Goal: Task Accomplishment & Management: Complete application form

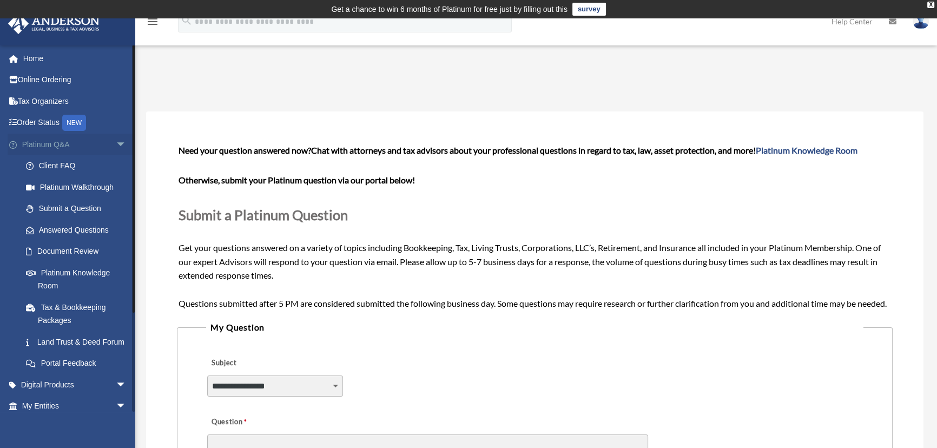
click at [116, 137] on span "arrow_drop_down" at bounding box center [127, 145] width 22 height 22
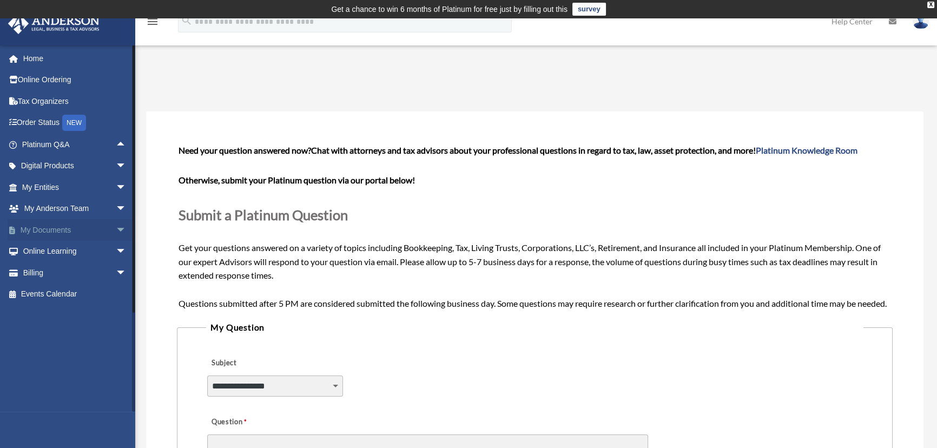
click at [116, 222] on span "arrow_drop_down" at bounding box center [127, 230] width 22 height 22
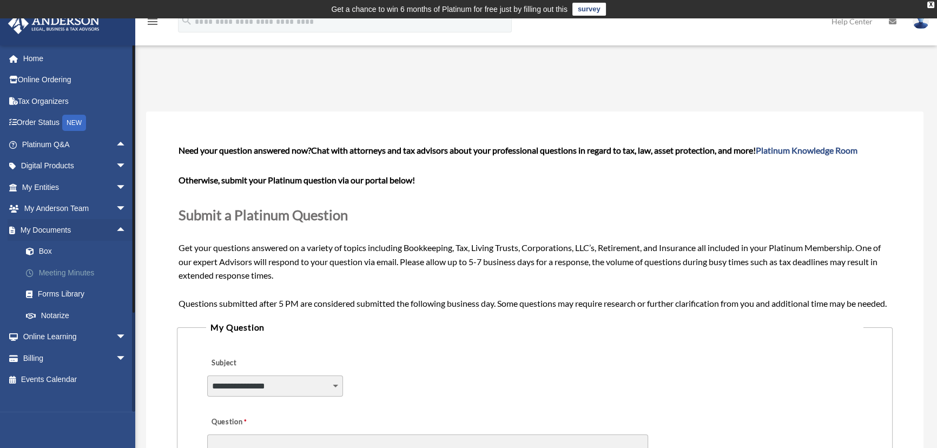
click at [68, 268] on link "Meeting Minutes" at bounding box center [79, 273] width 128 height 22
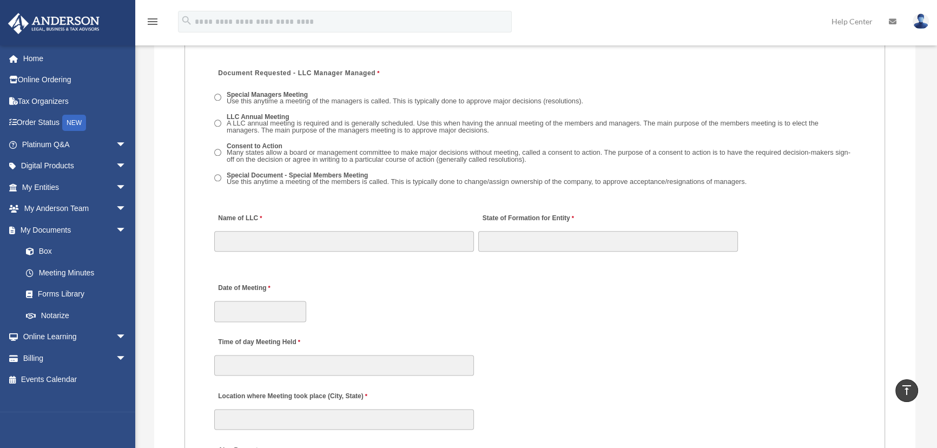
scroll to position [1671, 0]
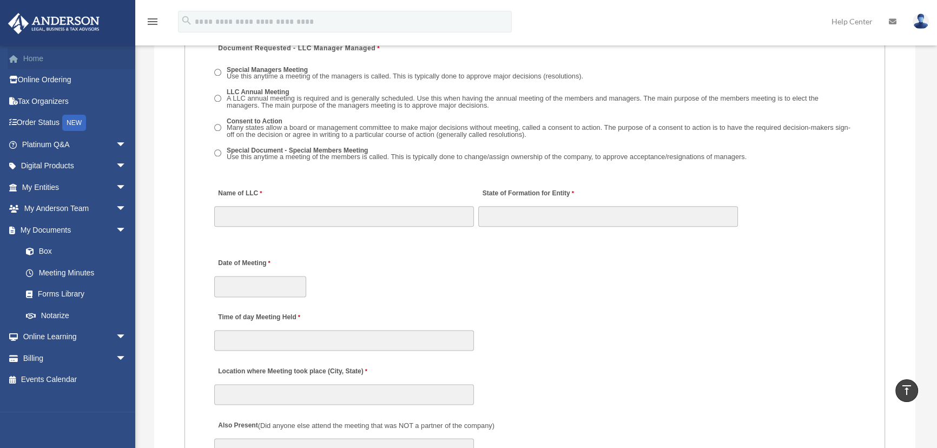
click at [59, 57] on link "Home" at bounding box center [75, 59] width 135 height 22
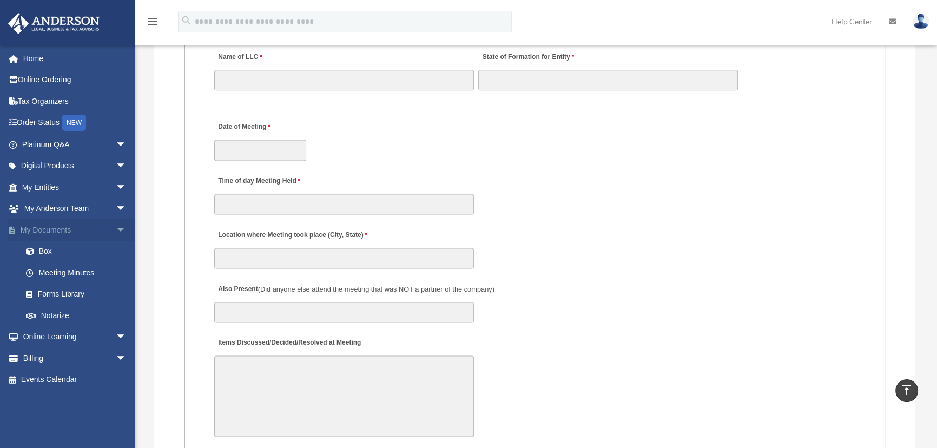
scroll to position [1819, 0]
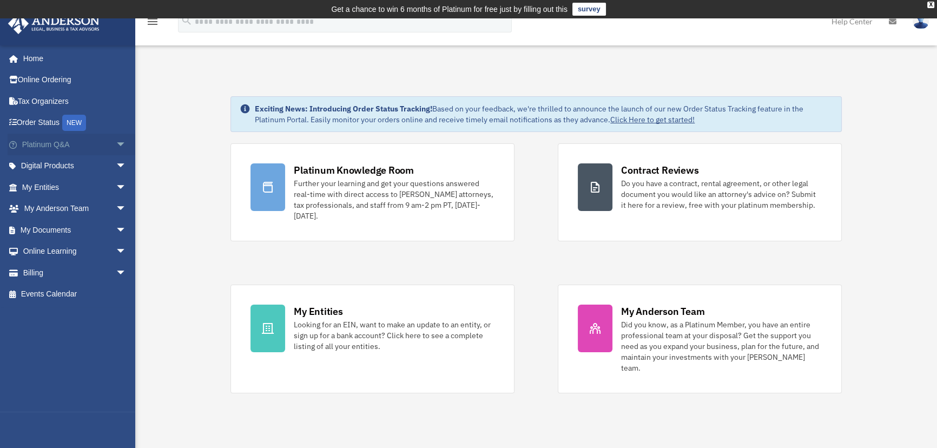
click at [116, 144] on span "arrow_drop_down" at bounding box center [127, 145] width 22 height 22
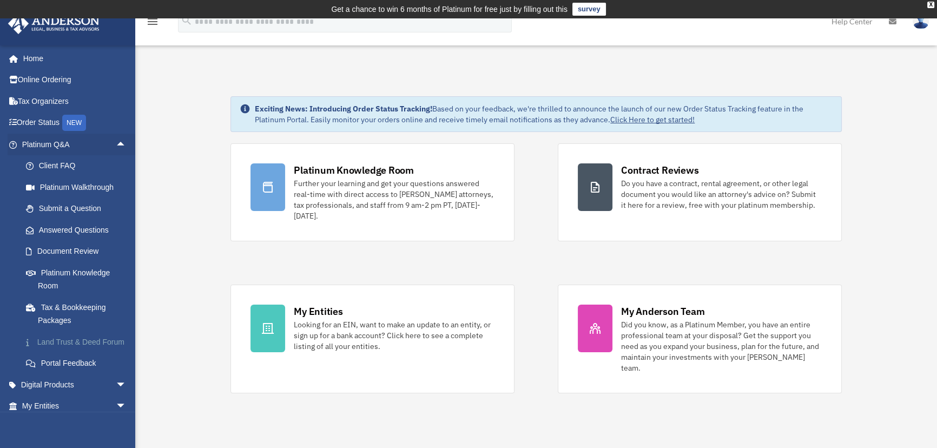
click at [49, 342] on link "Land Trust & Deed Forum" at bounding box center [79, 342] width 128 height 22
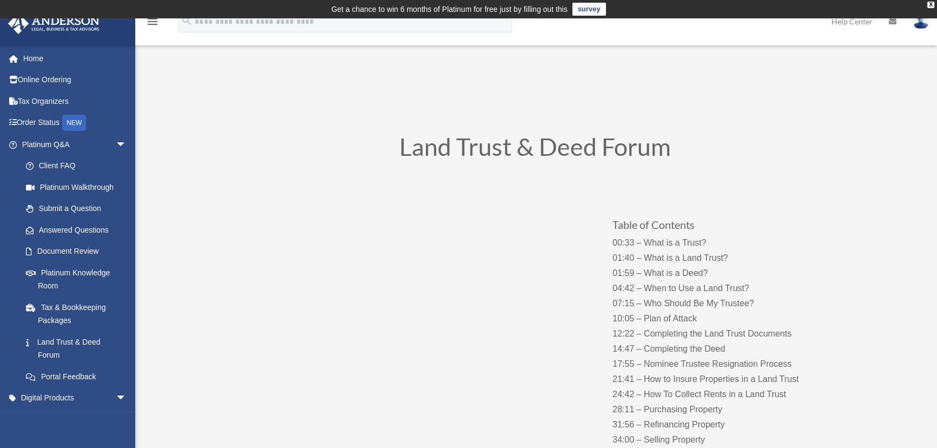
click at [514, 130] on div "Land Trust & Deed Forum" at bounding box center [535, 149] width 584 height 61
click at [527, 143] on h1 "Land Trust & Deed Forum" at bounding box center [535, 150] width 584 height 30
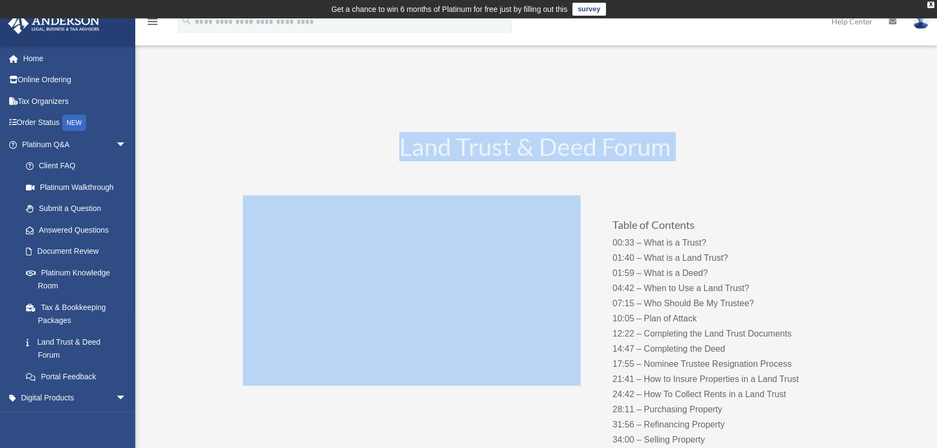
click at [527, 143] on h1 "Land Trust & Deed Forum" at bounding box center [535, 150] width 584 height 30
copy div "Land Trust & Deed Forum"
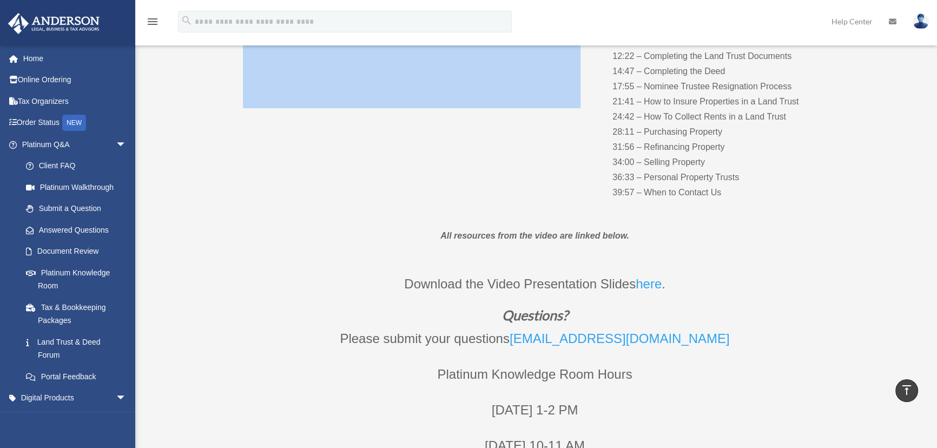
scroll to position [295, 0]
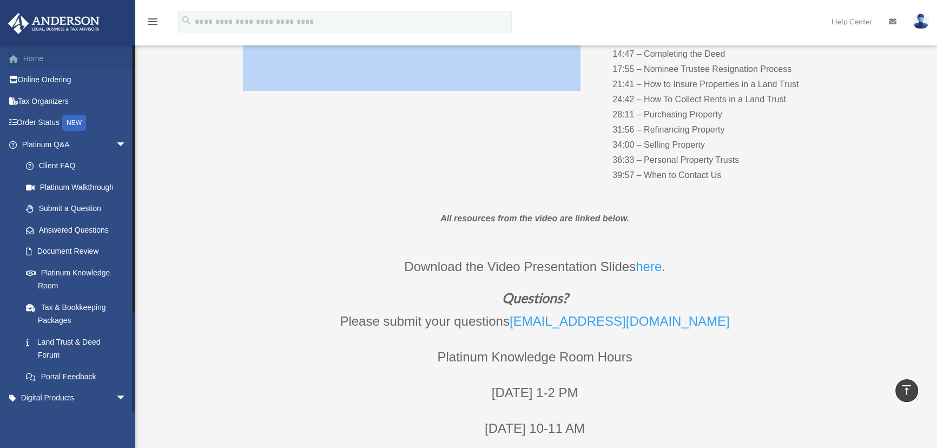
click at [52, 61] on link "Home" at bounding box center [75, 59] width 135 height 22
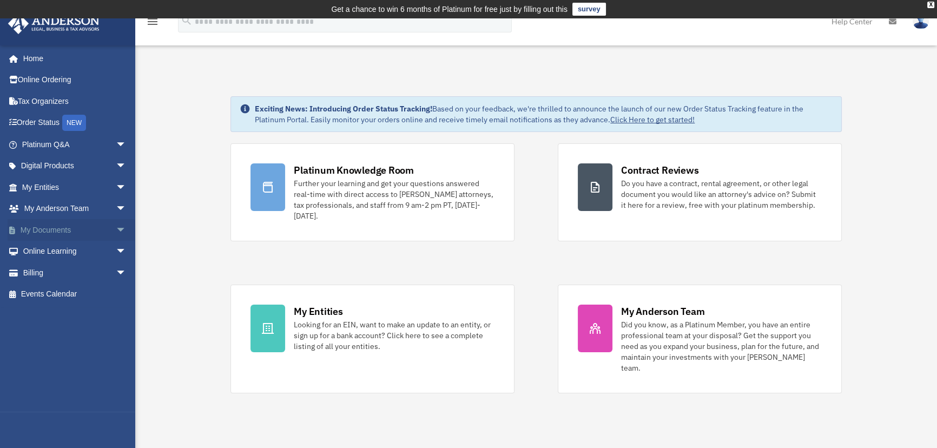
click at [116, 225] on span "arrow_drop_down" at bounding box center [127, 230] width 22 height 22
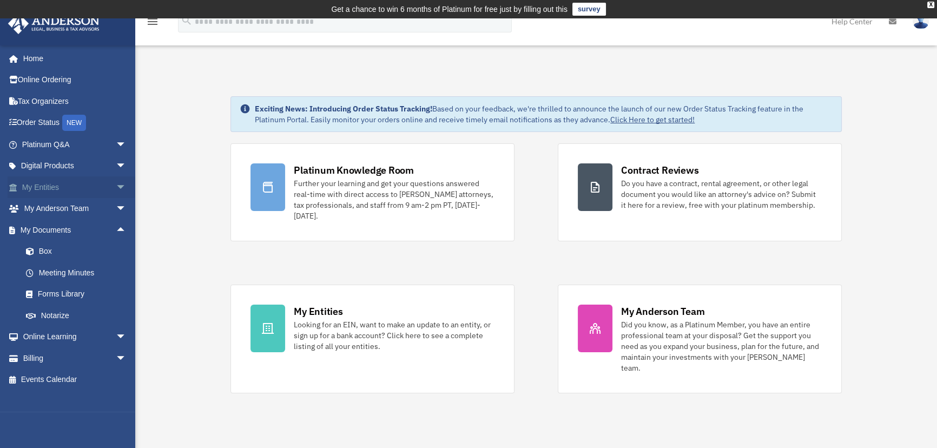
click at [116, 184] on span "arrow_drop_down" at bounding box center [127, 187] width 22 height 22
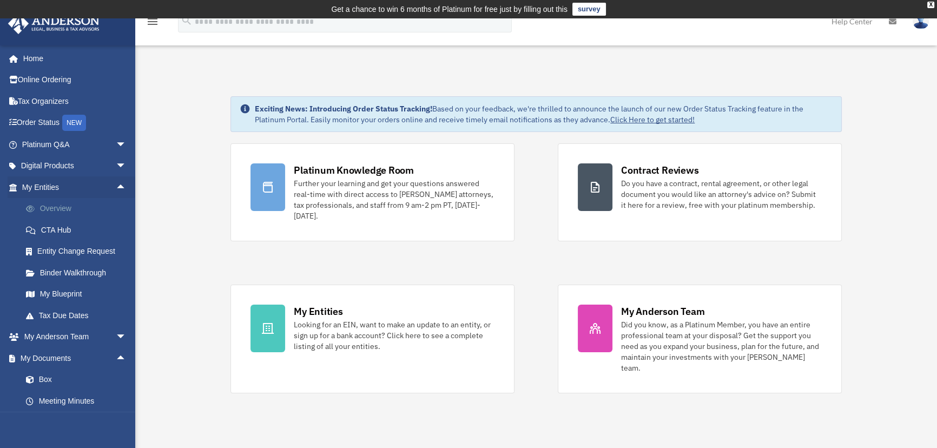
click at [49, 210] on link "Overview" at bounding box center [79, 209] width 128 height 22
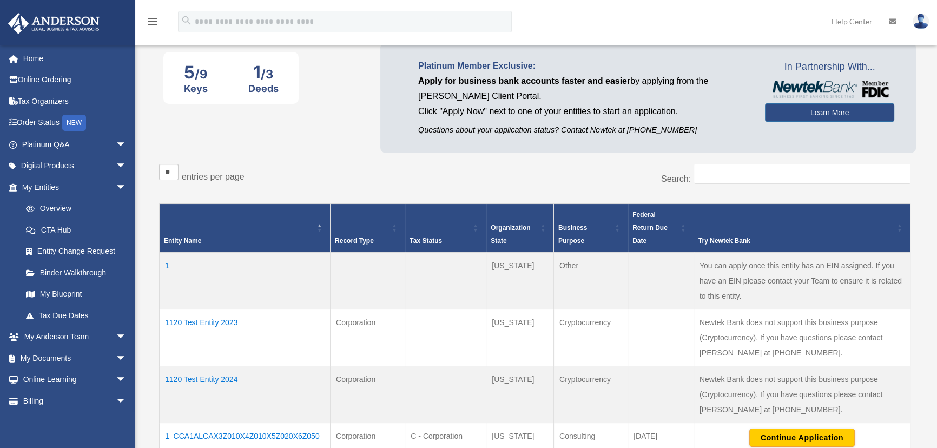
scroll to position [147, 0]
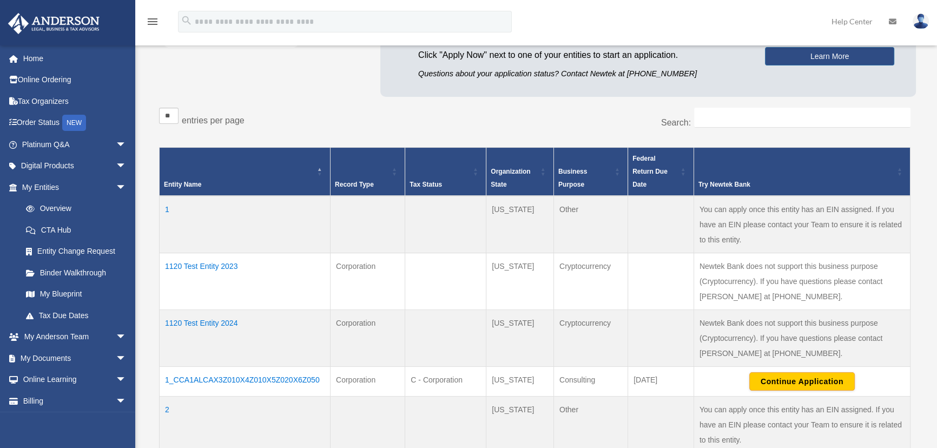
click at [202, 266] on td "1120 Test Entity 2023" at bounding box center [245, 281] width 171 height 57
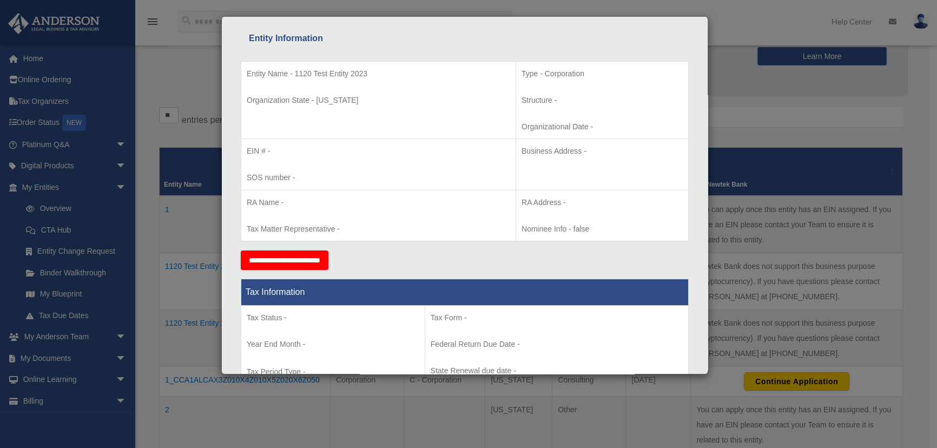
scroll to position [196, 0]
click at [174, 74] on div "Details × Articles Sent Organizational Date" at bounding box center [468, 224] width 937 height 448
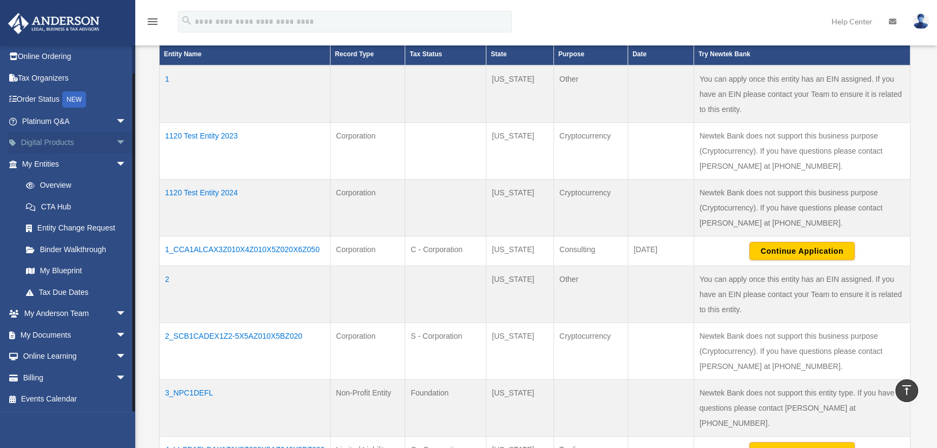
scroll to position [295, 0]
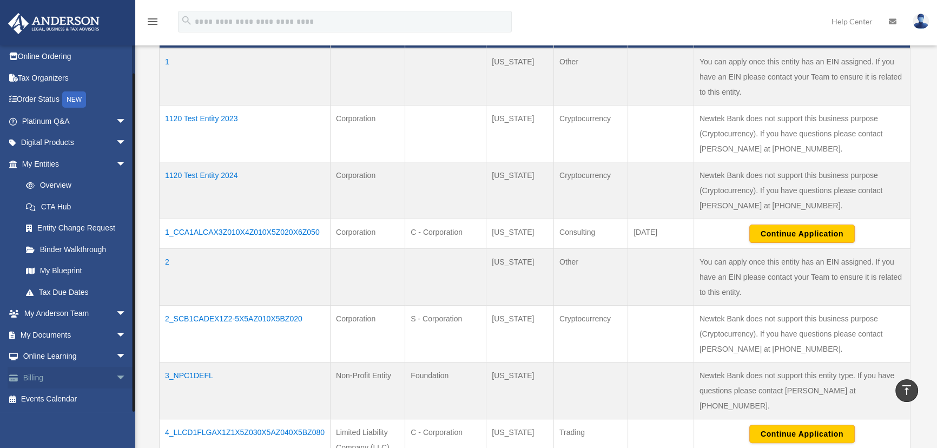
click at [116, 376] on span "arrow_drop_down" at bounding box center [127, 378] width 22 height 22
click at [72, 396] on link "$ Open Invoices" at bounding box center [79, 399] width 128 height 22
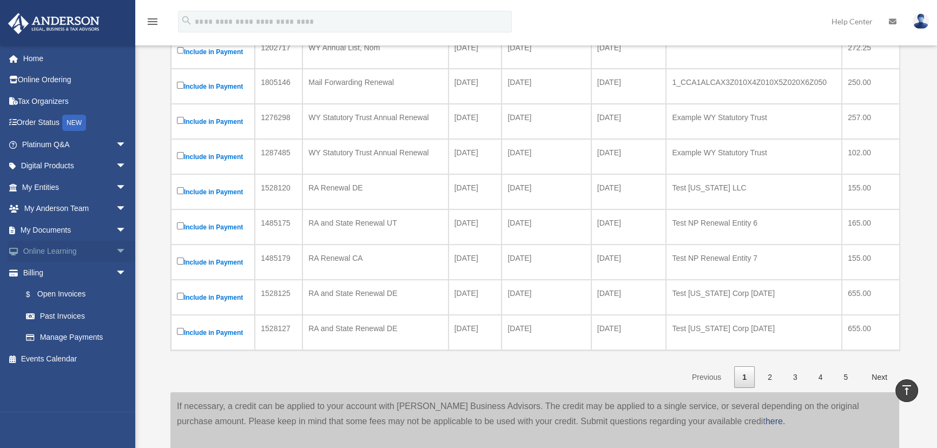
scroll to position [246, 0]
click at [116, 248] on span "arrow_drop_down" at bounding box center [127, 252] width 22 height 22
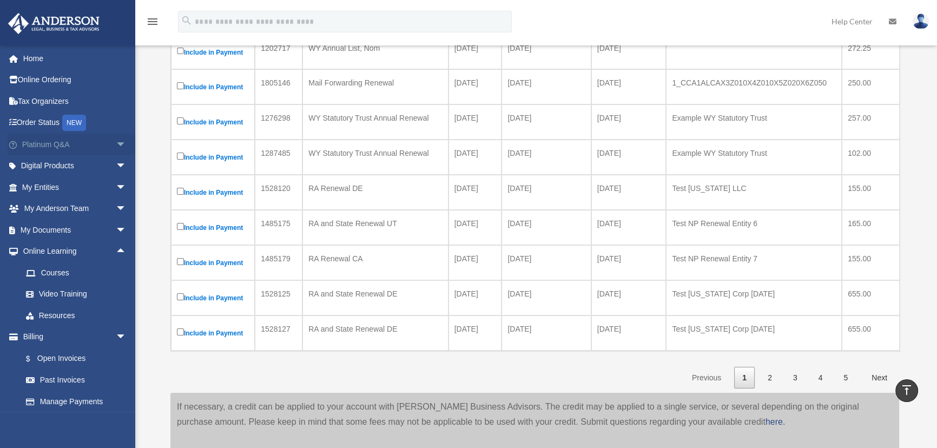
click at [116, 141] on span "arrow_drop_down" at bounding box center [127, 145] width 22 height 22
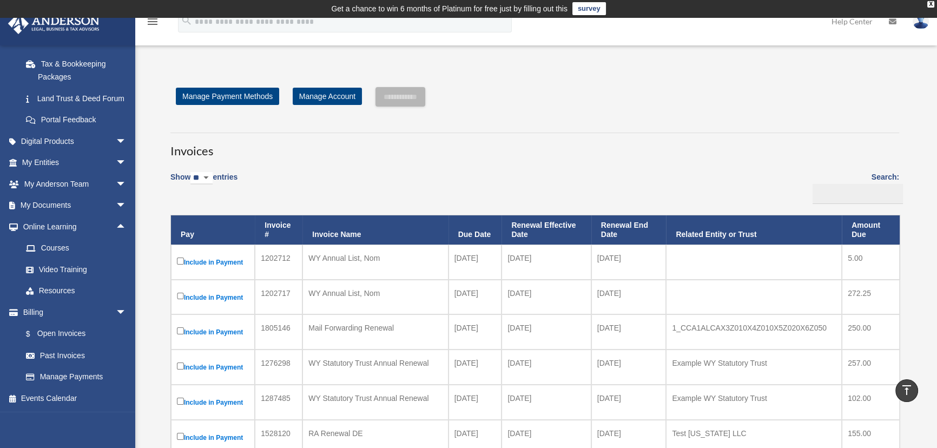
scroll to position [0, 0]
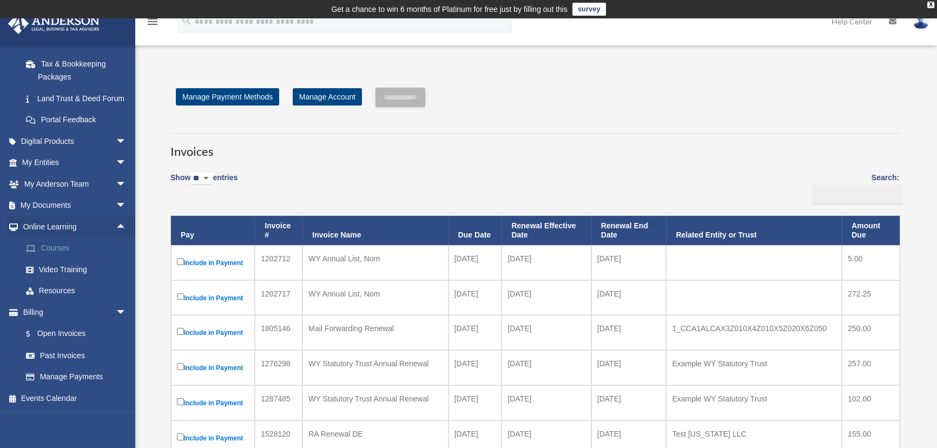
click at [116, 309] on span "arrow_drop_down" at bounding box center [127, 312] width 22 height 22
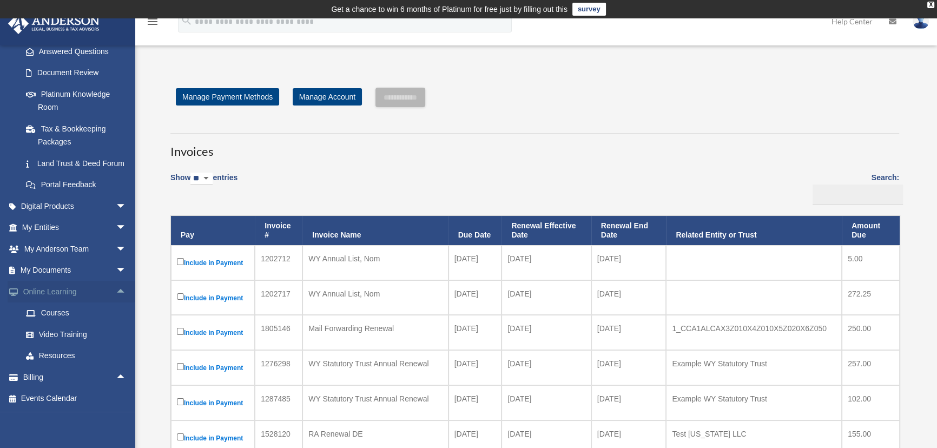
scroll to position [191, 0]
click at [116, 290] on span "arrow_drop_up" at bounding box center [127, 292] width 22 height 22
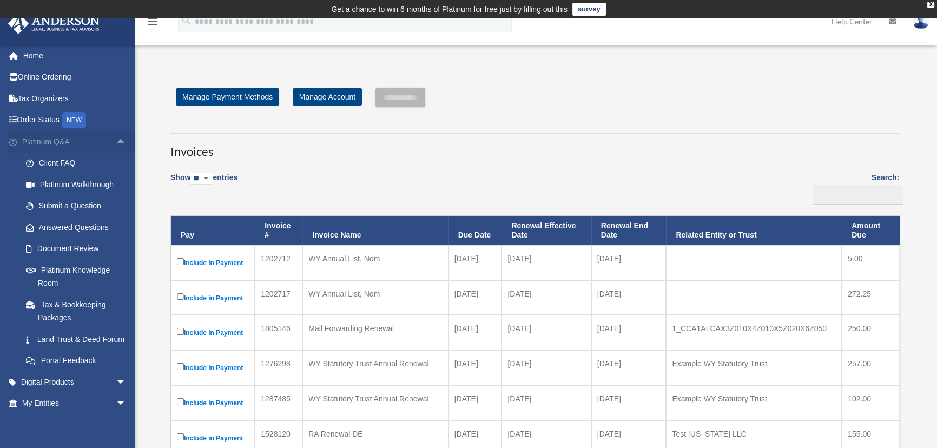
scroll to position [0, 0]
click at [116, 141] on span "arrow_drop_up" at bounding box center [127, 145] width 22 height 22
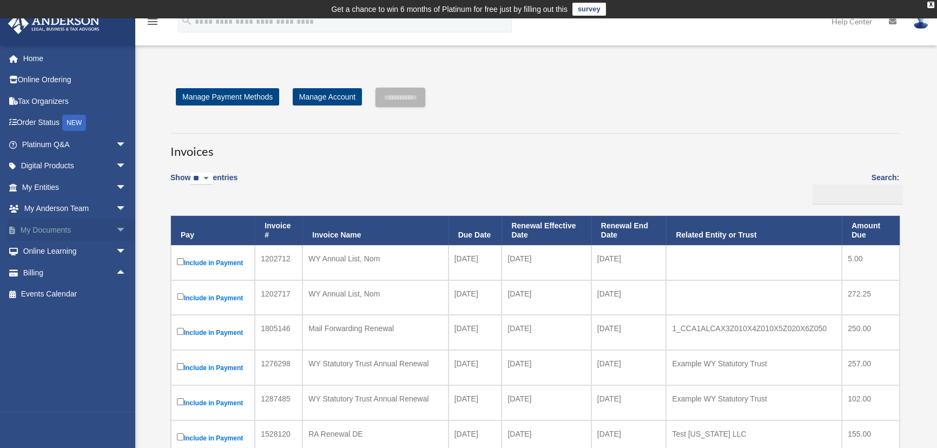
click at [116, 227] on span "arrow_drop_down" at bounding box center [127, 230] width 22 height 22
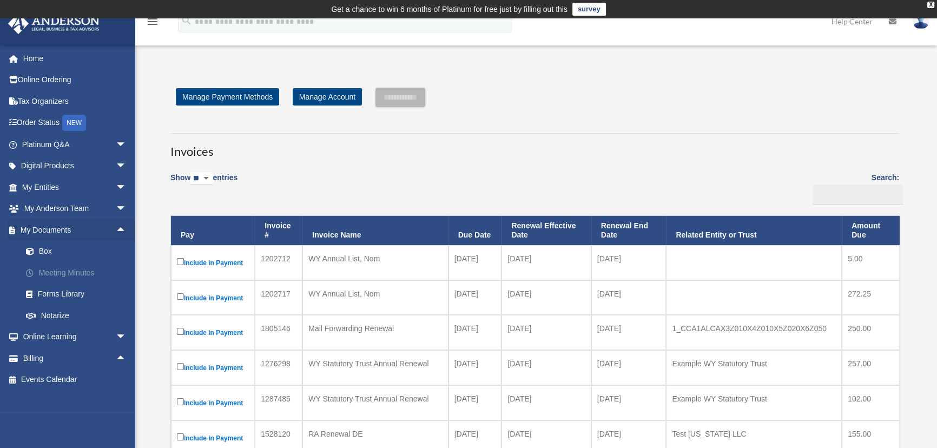
click at [66, 271] on link "Meeting Minutes" at bounding box center [79, 273] width 128 height 22
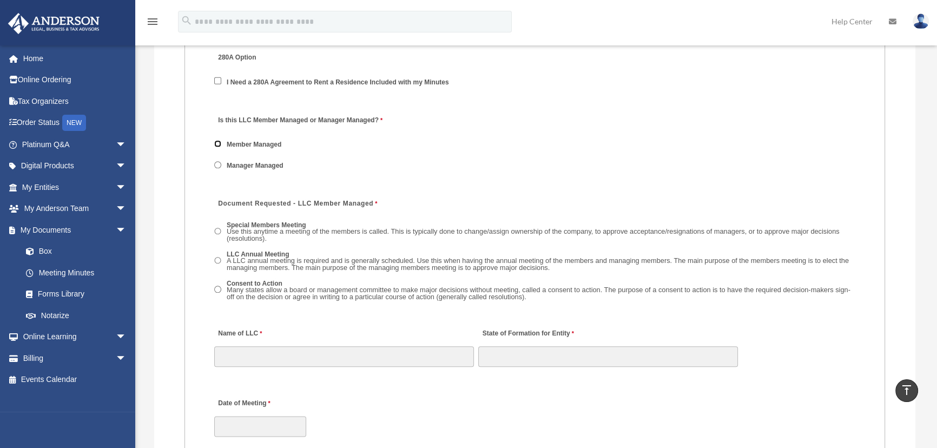
scroll to position [1524, 0]
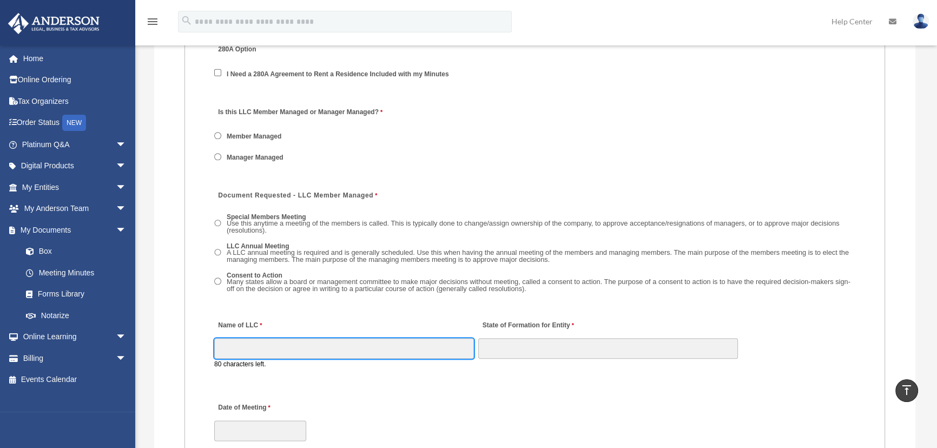
click at [285, 338] on input "Name of LLC" at bounding box center [344, 348] width 260 height 21
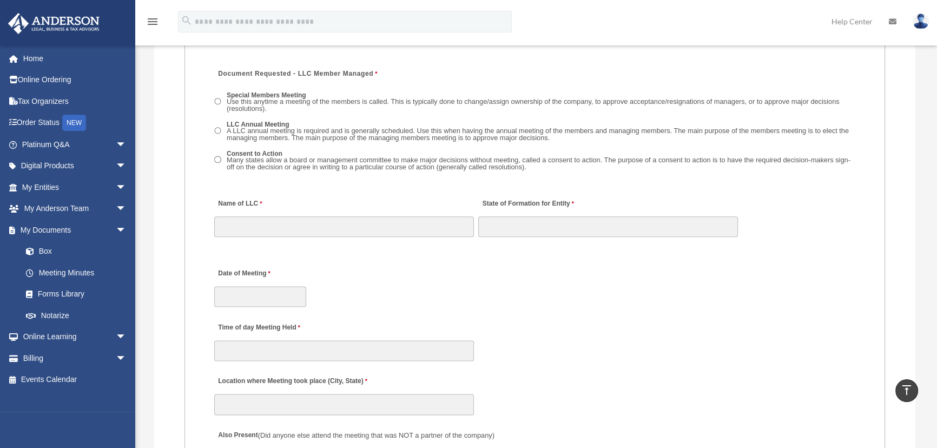
scroll to position [1573, 0]
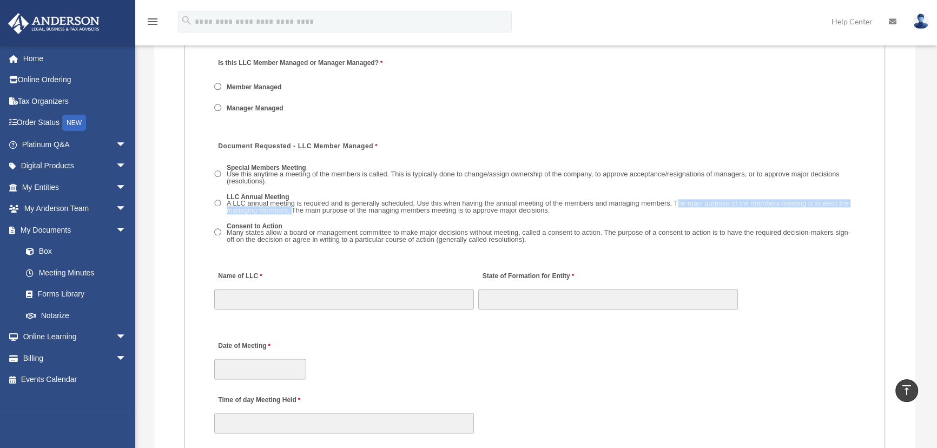
drag, startPoint x: 292, startPoint y: 211, endPoint x: 678, endPoint y: 205, distance: 385.7
click at [678, 205] on span "A LLC annual meeting is required and is generally scheduled. Use this when havi…" at bounding box center [538, 206] width 622 height 15
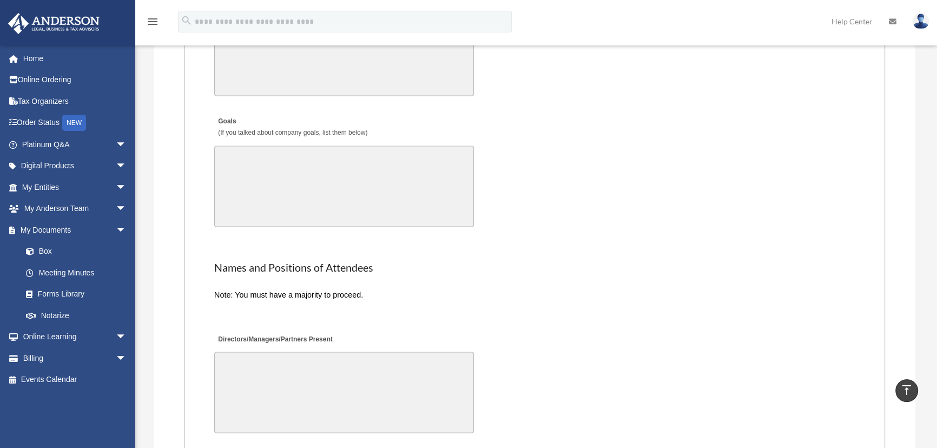
scroll to position [2262, 0]
click at [49, 63] on link "Home" at bounding box center [75, 59] width 135 height 22
